Goal: Task Accomplishment & Management: Complete application form

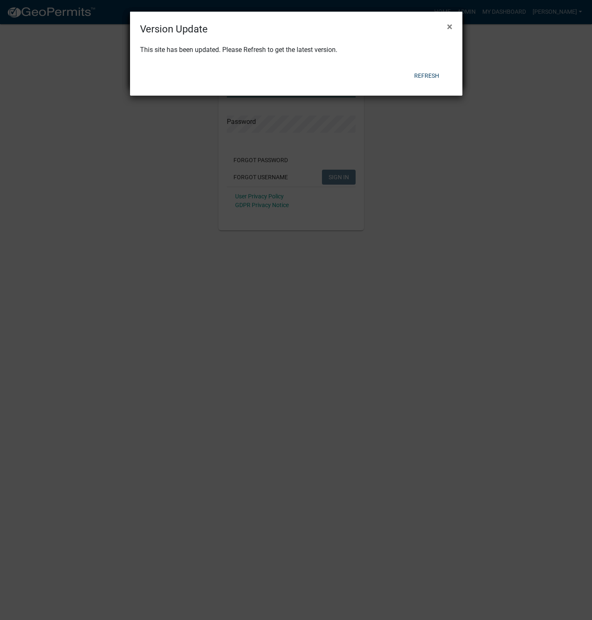
type input "[PERSON_NAME]"
click at [429, 76] on button "Refresh" at bounding box center [427, 75] width 38 height 15
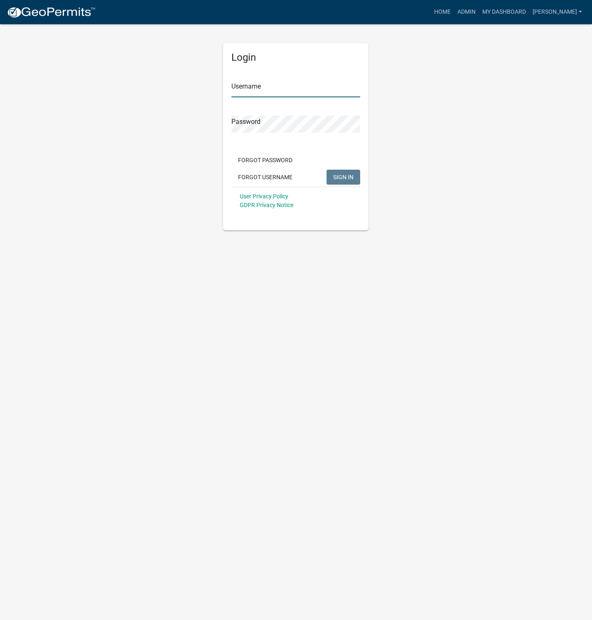
type input "[PERSON_NAME]"
click at [525, 11] on link "My Dashboard" at bounding box center [504, 12] width 50 height 16
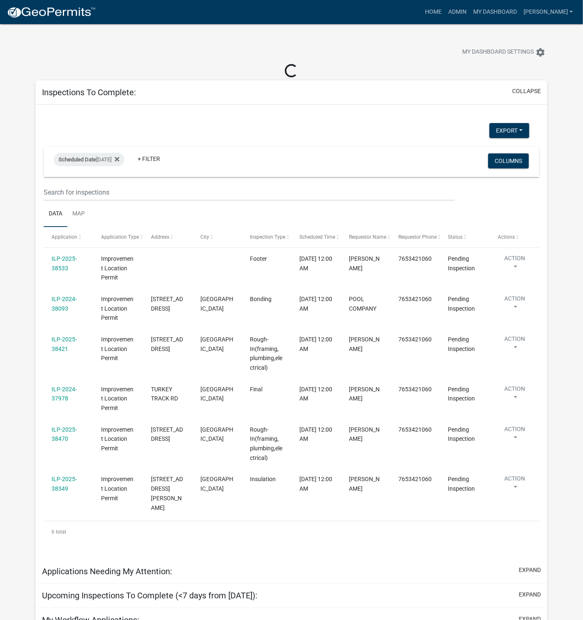
select select "1: 25"
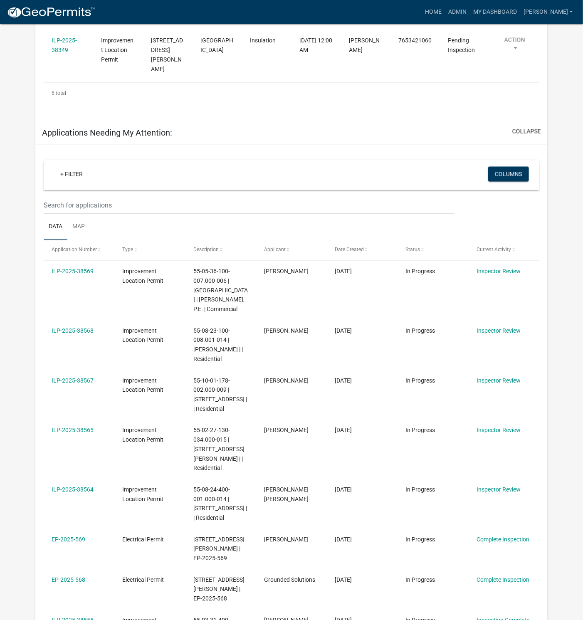
scroll to position [436, 0]
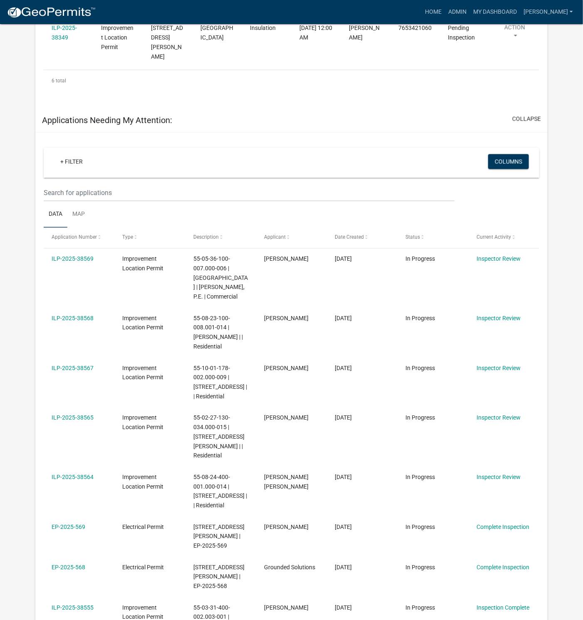
click at [77, 414] on link "ILP-2025-38565" at bounding box center [73, 417] width 42 height 7
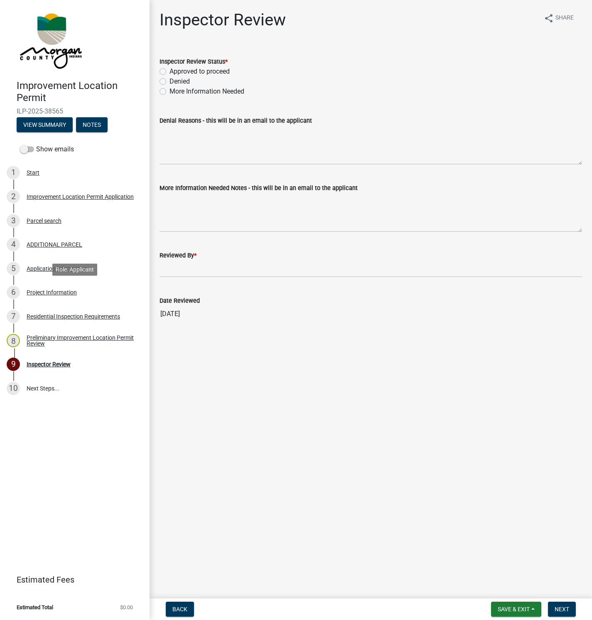
click at [55, 291] on div "Project Information" at bounding box center [52, 292] width 50 height 6
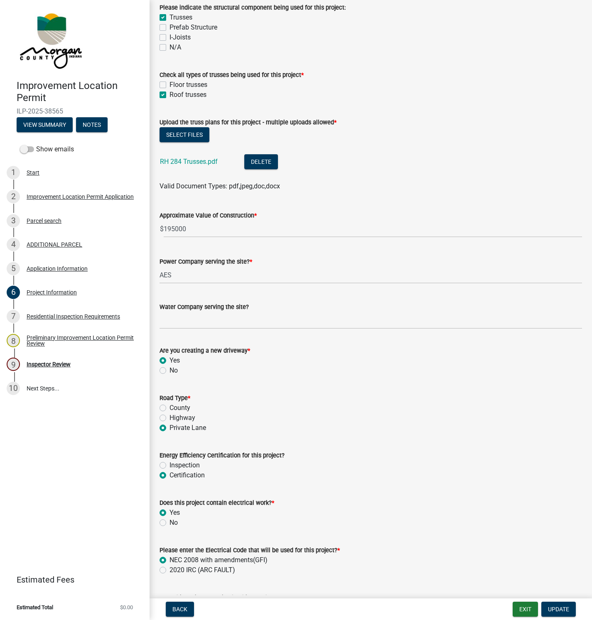
scroll to position [810, 0]
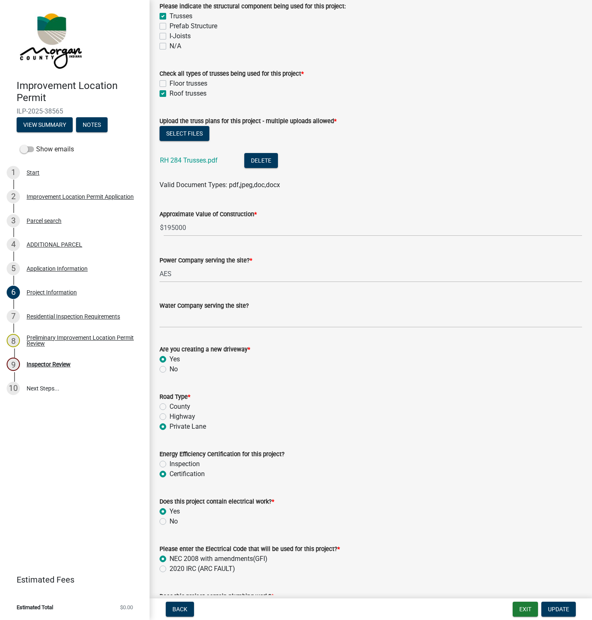
click at [203, 161] on link "RH 284 Trusses.pdf" at bounding box center [189, 160] width 58 height 8
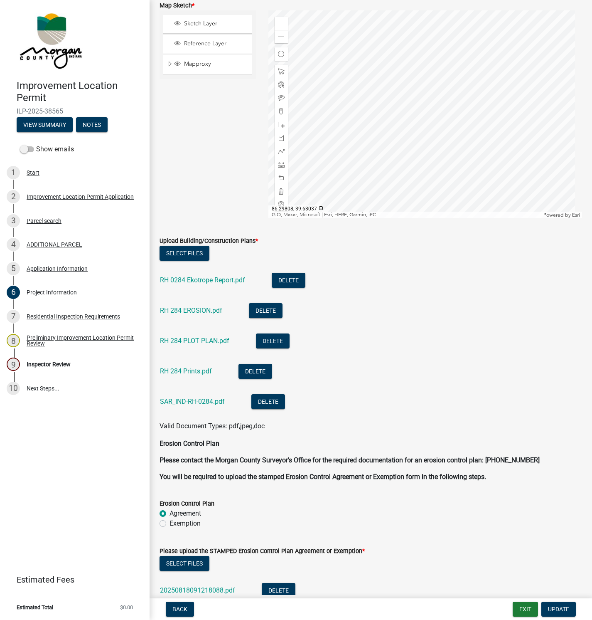
scroll to position [1968, 0]
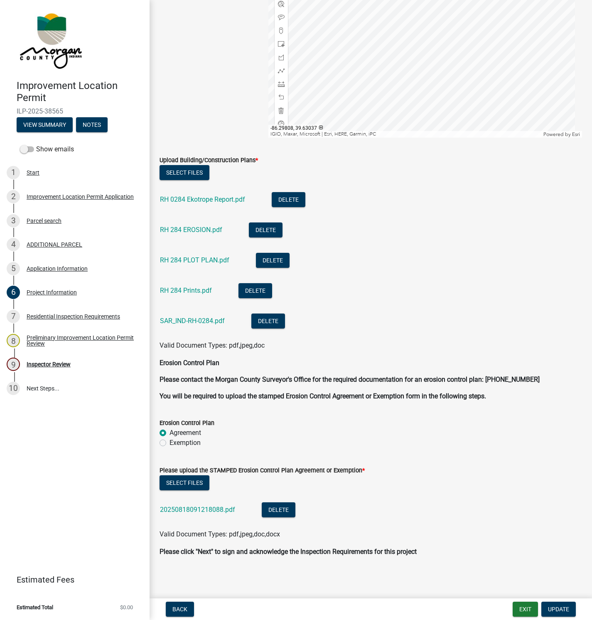
click at [191, 199] on link "RH 0284 Ekotrope Report.pdf" at bounding box center [202, 199] width 85 height 8
click at [186, 287] on link "RH 284 Prints.pdf" at bounding box center [186, 290] width 52 height 8
click at [201, 320] on link "SAR_IND-RH-0284.pdf" at bounding box center [192, 321] width 65 height 8
click at [34, 363] on div "Inspector Review" at bounding box center [49, 364] width 44 height 6
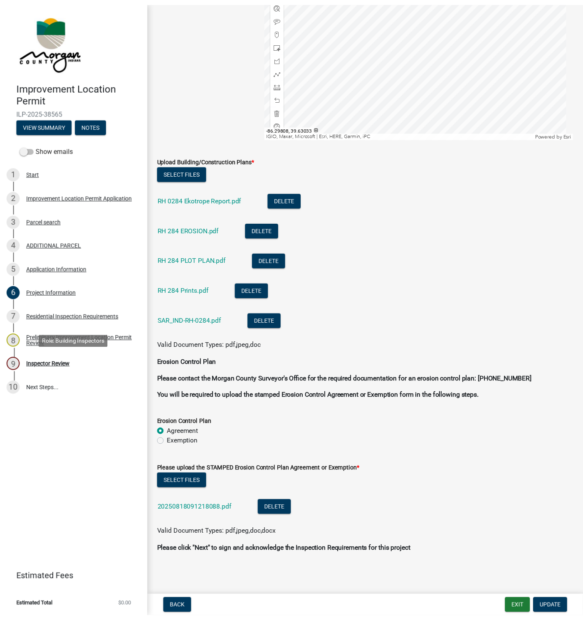
scroll to position [0, 0]
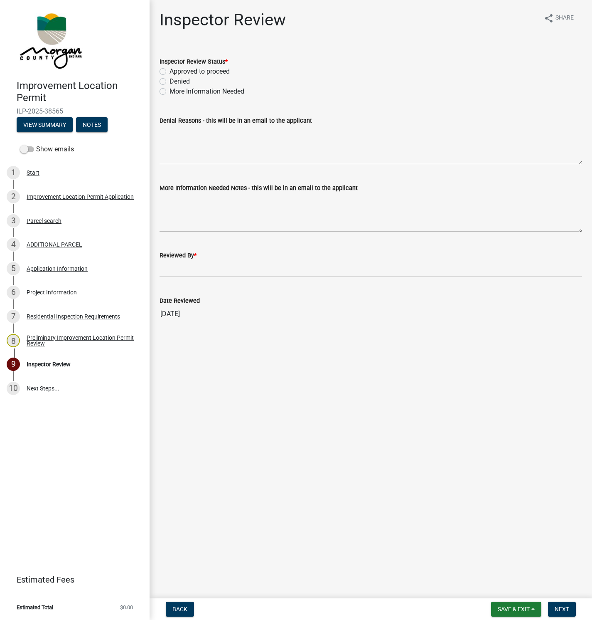
click at [170, 72] on label "Approved to proceed" at bounding box center [200, 71] width 60 height 10
click at [170, 72] on input "Approved to proceed" at bounding box center [172, 68] width 5 height 5
radio input "true"
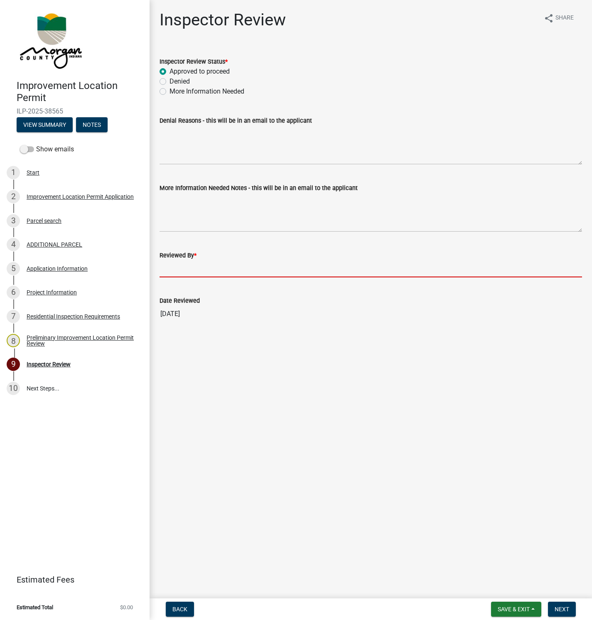
click at [181, 266] on input "Reviewed By *" at bounding box center [371, 268] width 423 height 17
type input "[PERSON_NAME]"
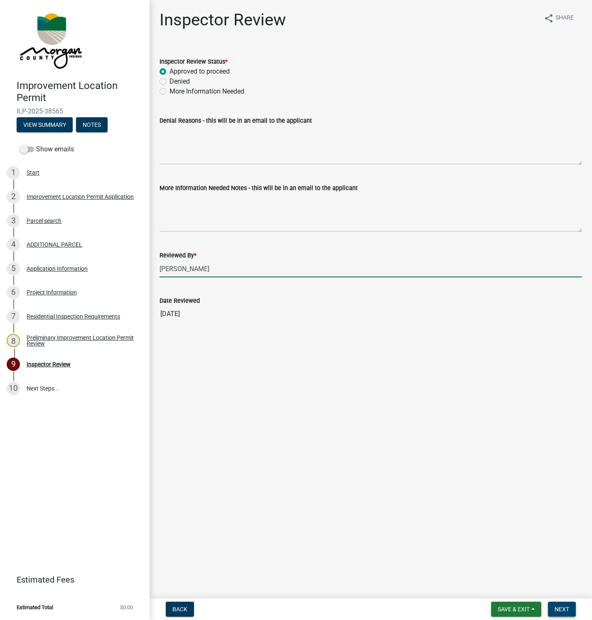
click at [560, 608] on span "Next" at bounding box center [562, 609] width 15 height 7
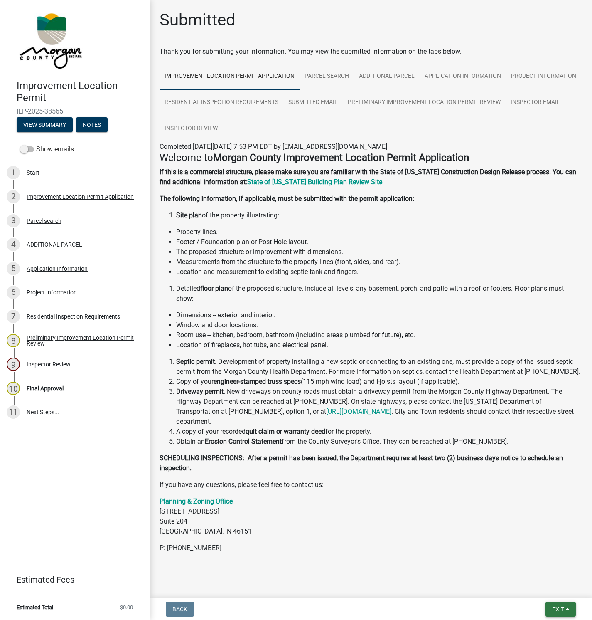
click at [559, 607] on span "Exit" at bounding box center [558, 609] width 12 height 7
click at [535, 586] on button "Save & Exit" at bounding box center [543, 588] width 66 height 20
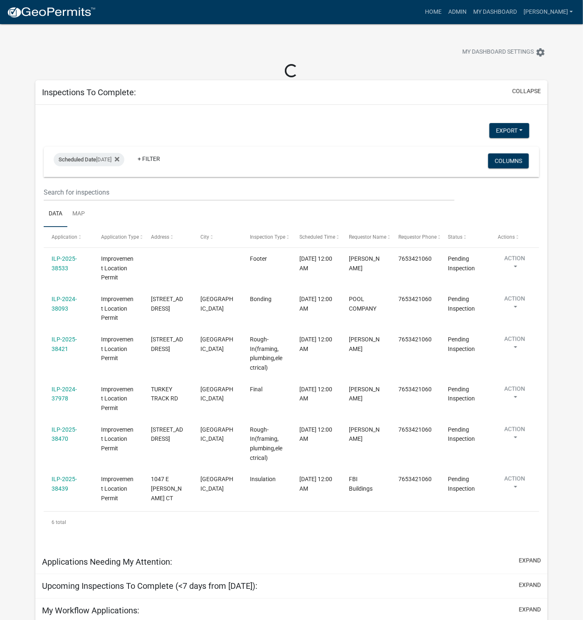
select select "1: 25"
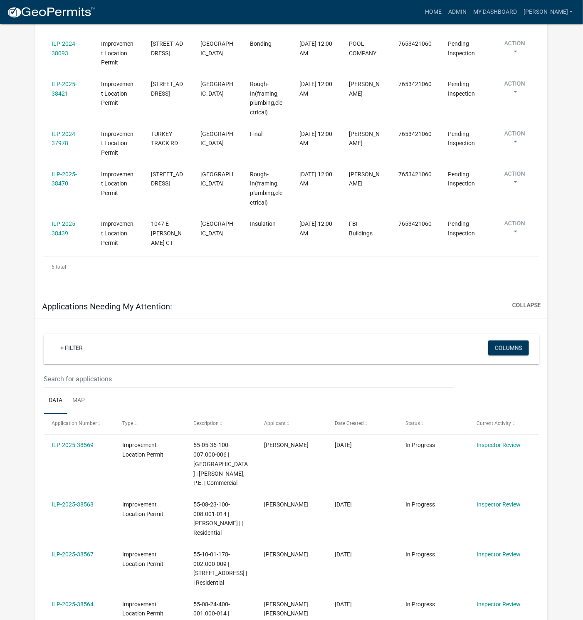
scroll to position [249, 0]
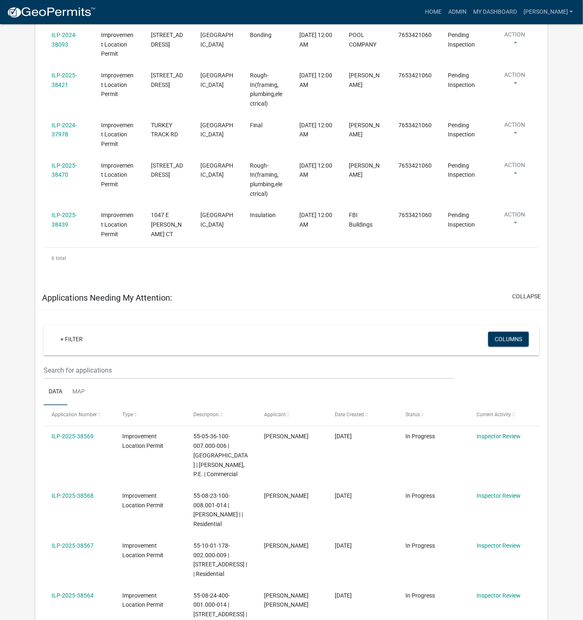
click at [77, 547] on link "ILP-2025-38567" at bounding box center [73, 545] width 42 height 7
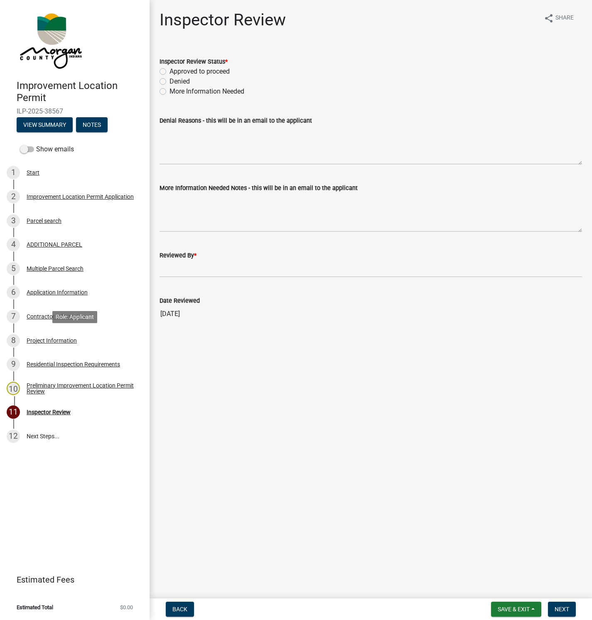
click at [42, 342] on div "Project Information" at bounding box center [52, 340] width 50 height 6
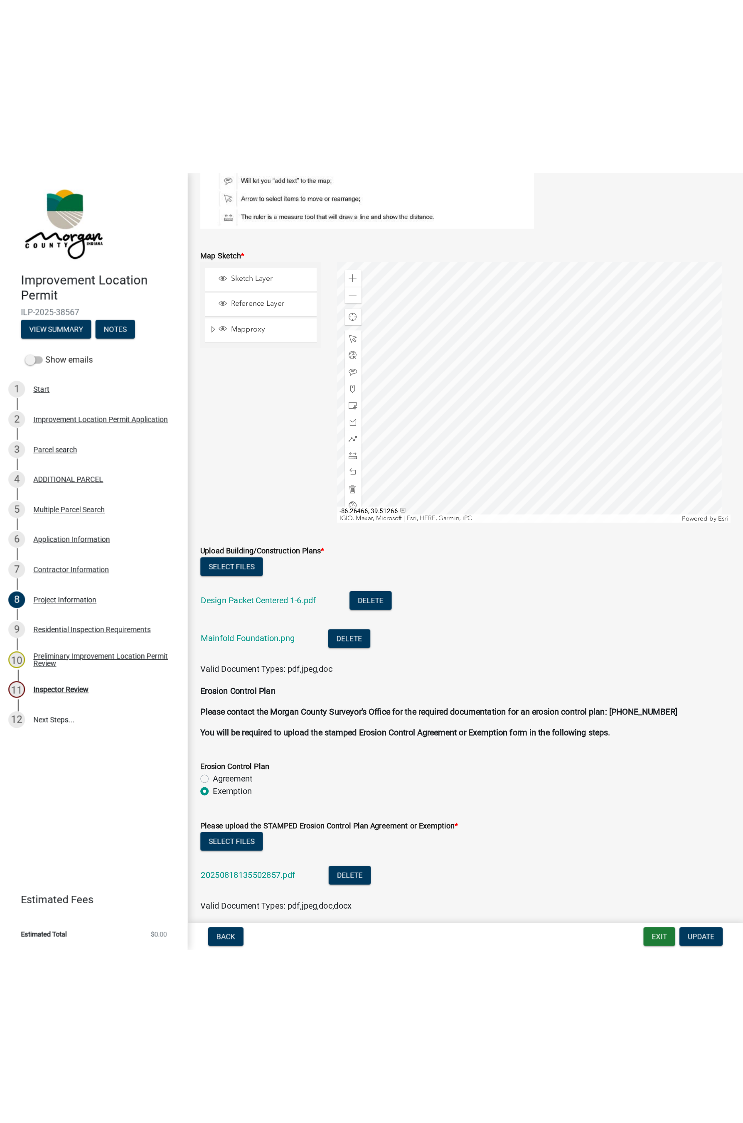
scroll to position [1451, 0]
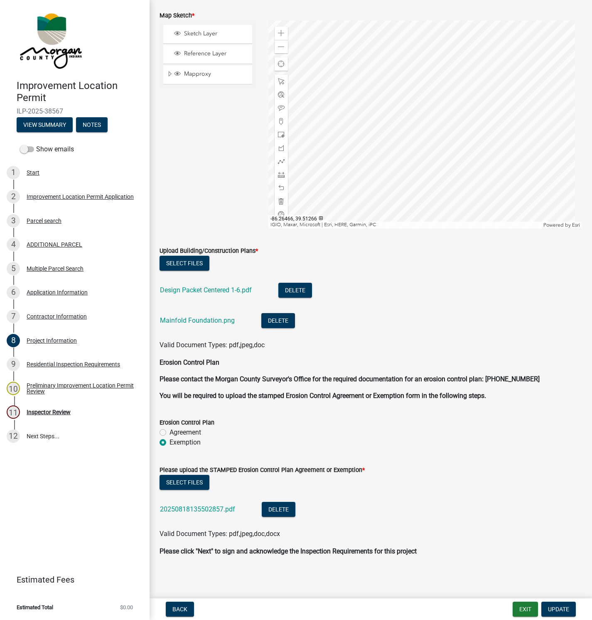
click at [201, 291] on link "Design Packet Centered 1-6.pdf" at bounding box center [206, 290] width 92 height 8
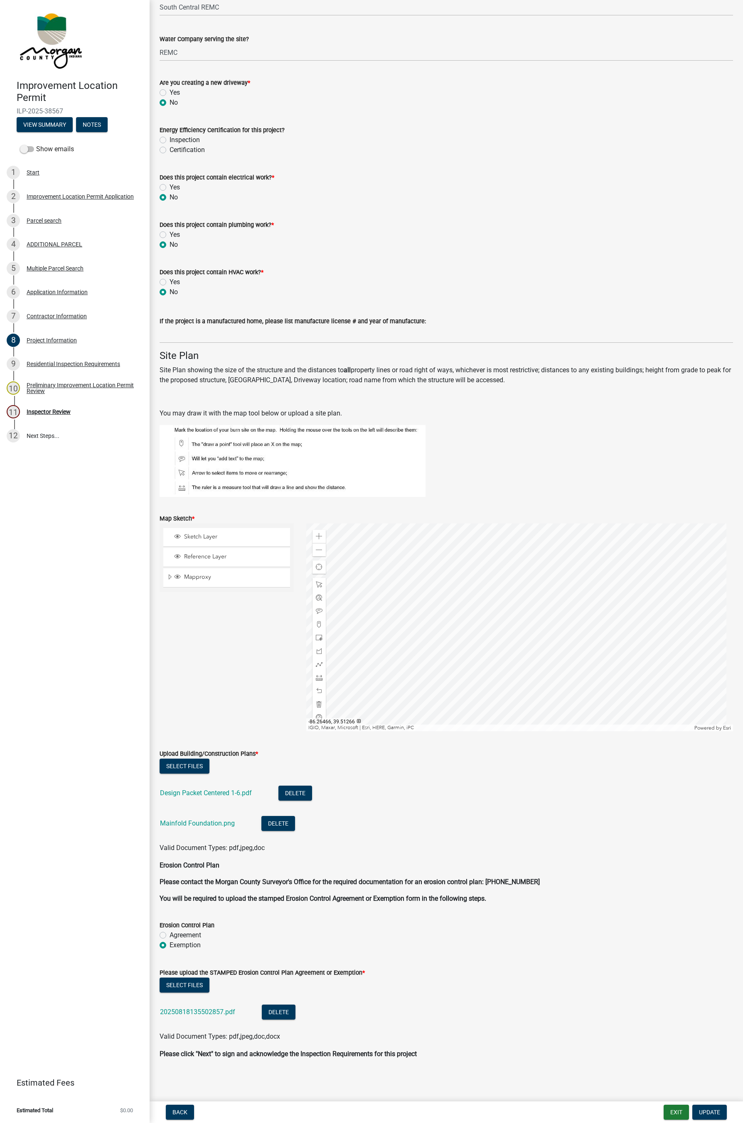
scroll to position [938, 0]
click at [0, 498] on div "Improvement Location Permit ILP-2025-38567 View Summary Notes Show emails 1 Sta…" at bounding box center [75, 561] width 150 height 1123
click at [0, 497] on div "Improvement Location Permit ILP-2025-38567 View Summary Notes Show emails 1 Sta…" at bounding box center [75, 561] width 150 height 1123
